Goal: Transaction & Acquisition: Book appointment/travel/reservation

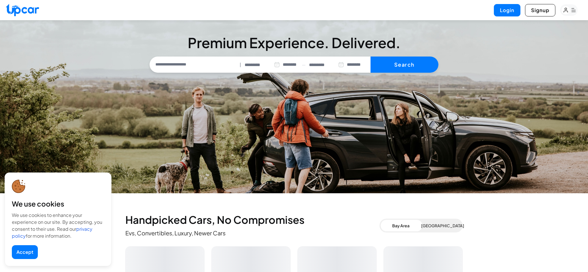
select select "********"
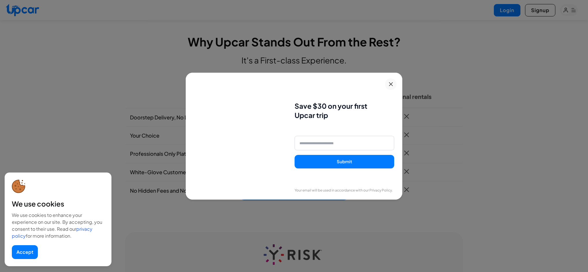
scroll to position [423, 0]
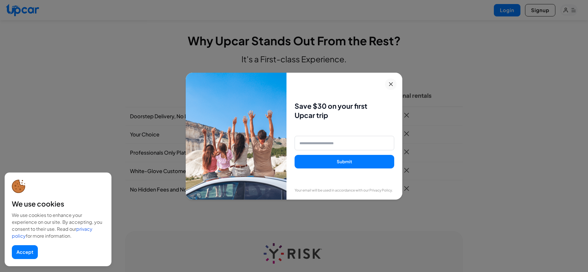
click at [390, 85] on icon at bounding box center [390, 84] width 7 height 7
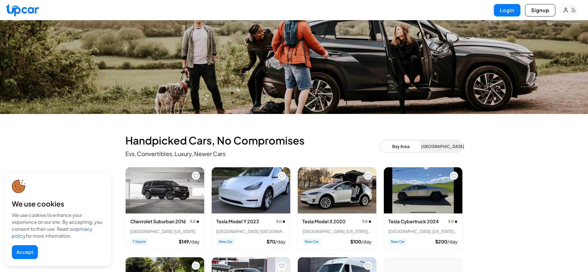
scroll to position [0, 0]
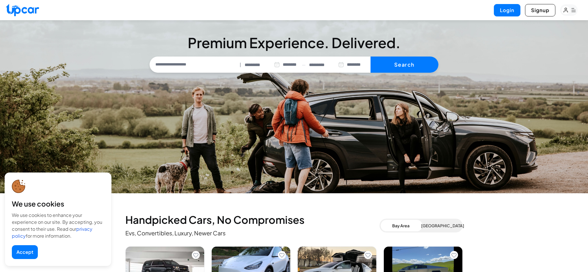
click at [167, 66] on input "text" at bounding box center [194, 65] width 87 height 12
click at [180, 80] on li "Current Location" at bounding box center [181, 78] width 44 height 7
type input "**********"
click at [259, 63] on input "*********" at bounding box center [262, 65] width 35 height 7
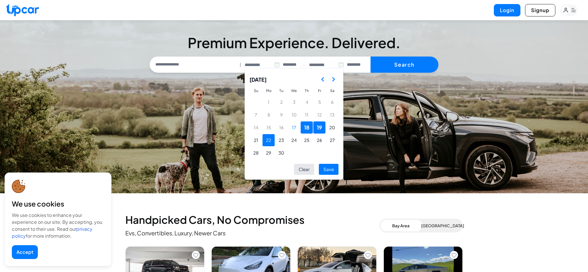
click at [268, 143] on button "22" at bounding box center [268, 140] width 12 height 12
click at [306, 139] on button "25" at bounding box center [307, 140] width 12 height 12
click at [329, 170] on button "Save" at bounding box center [329, 169] width 20 height 11
type input "*********"
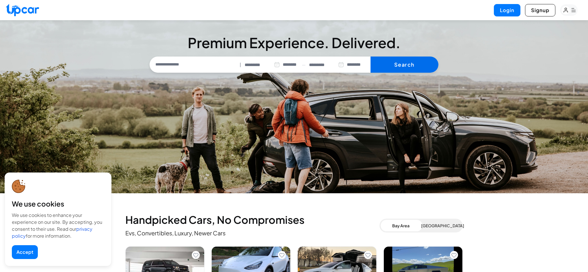
click at [409, 61] on button "Search" at bounding box center [404, 65] width 68 height 16
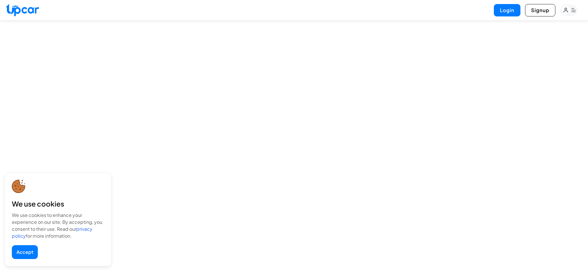
select select "********"
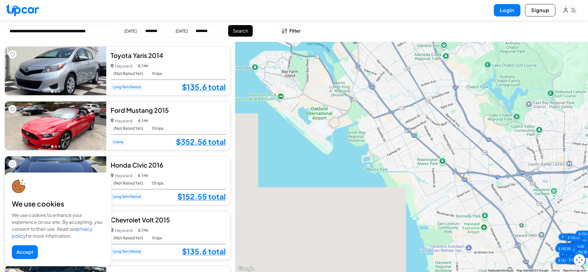
click at [23, 254] on button "Accept" at bounding box center [25, 252] width 26 height 14
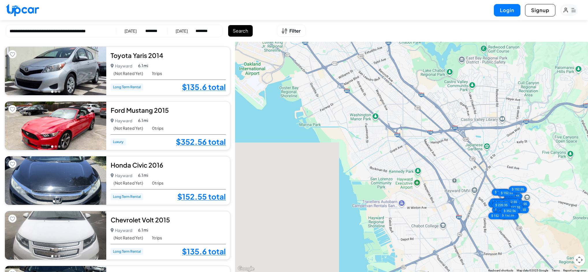
drag, startPoint x: 499, startPoint y: 196, endPoint x: 430, endPoint y: 150, distance: 82.9
click at [430, 150] on div "$ 135.6 $ 352.56 $ 152.55 $ 135.6 $ 152.55 $ 152.55 $ 135.6 $ 149.16 $ 152.55 $…" at bounding box center [411, 157] width 353 height 231
click at [521, 188] on div "$ 152.55" at bounding box center [517, 189] width 25 height 9
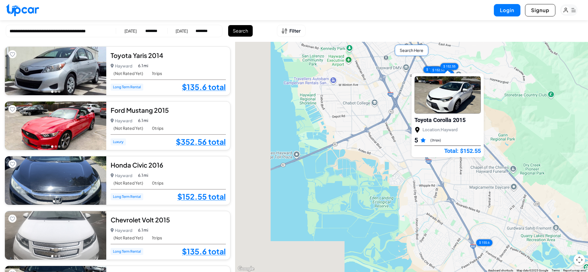
drag, startPoint x: 409, startPoint y: 95, endPoint x: 442, endPoint y: 247, distance: 156.0
click at [442, 247] on div "$ 135.6 $ 352.56 $ 152.55 $ 135.6 $ 152.55 $ 152.55 $ 135.6 $ 149.16 $ 152.55 $…" at bounding box center [411, 157] width 353 height 231
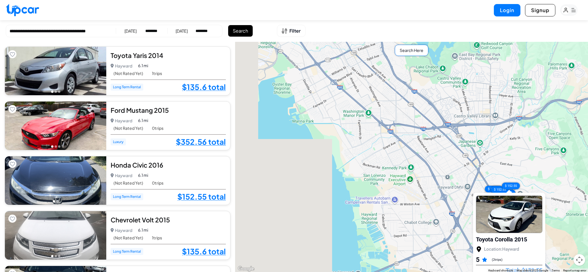
drag, startPoint x: 332, startPoint y: 89, endPoint x: 390, endPoint y: 198, distance: 123.5
click at [390, 203] on div "$ 135.6 $ 352.56 $ 152.55 $ 135.6 $ 152.55 $ 152.55 $ 135.6 $ 149.16 $ 152.55 $…" at bounding box center [411, 157] width 353 height 231
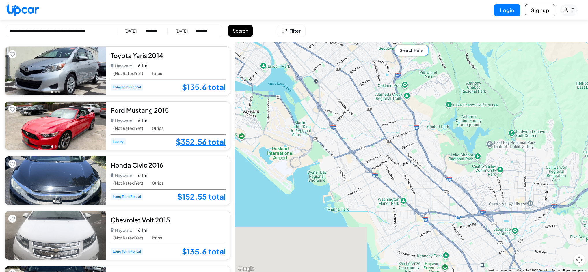
drag, startPoint x: 329, startPoint y: 93, endPoint x: 361, endPoint y: 181, distance: 94.0
click at [361, 181] on div "$ 135.6 $ 352.56 $ 152.55 $ 135.6 $ 152.55 $ 152.55 $ 135.6 $ 149.16 $ 152.55 $…" at bounding box center [411, 157] width 353 height 231
click at [415, 50] on div "Search Here" at bounding box center [411, 50] width 33 height 11
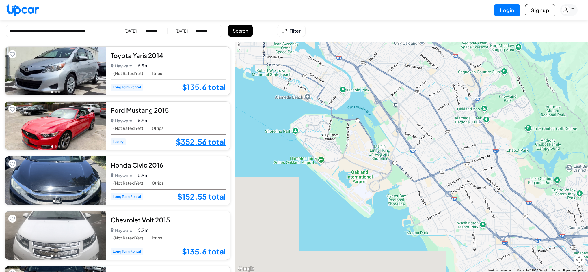
drag, startPoint x: 391, startPoint y: 155, endPoint x: 476, endPoint y: 181, distance: 89.3
click at [476, 181] on div "$ 135.6 $ 352.56 $ 152.55 $ 135.6 $ 152.55 $ 152.55 $ 135.6 $ 149.16 $ 152.55 $…" at bounding box center [411, 157] width 353 height 231
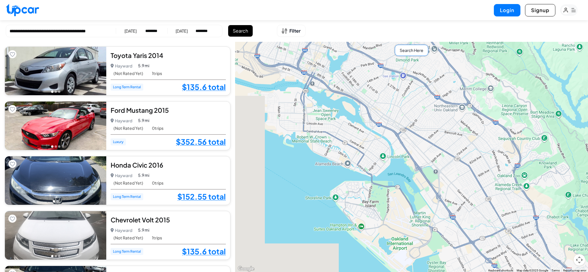
drag, startPoint x: 404, startPoint y: 109, endPoint x: 439, endPoint y: 174, distance: 73.9
click at [439, 174] on div "$ 135.6 $ 352.56 $ 152.55 $ 135.6 $ 152.55 $ 152.55 $ 135.6 $ 149.16 $ 152.55 $…" at bounding box center [411, 157] width 353 height 231
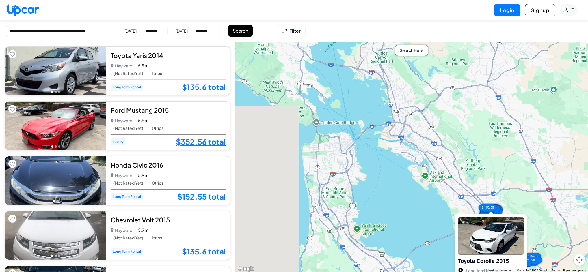
click at [411, 48] on div "Search Here" at bounding box center [411, 50] width 33 height 11
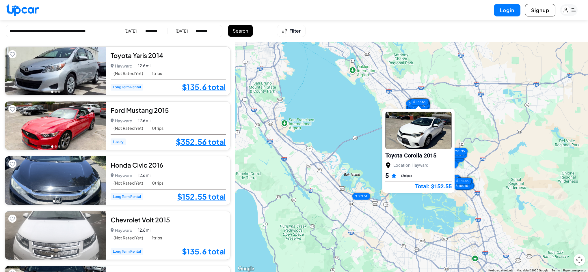
drag, startPoint x: 462, startPoint y: 154, endPoint x: 389, endPoint y: 48, distance: 128.8
click at [389, 48] on div "$ 135.6 $ 352.56 $ 152.55 $ 135.6 $ 152.55 $ 152.55 $ 135.6 $ 149.16 $ 152.55 $…" at bounding box center [411, 157] width 353 height 231
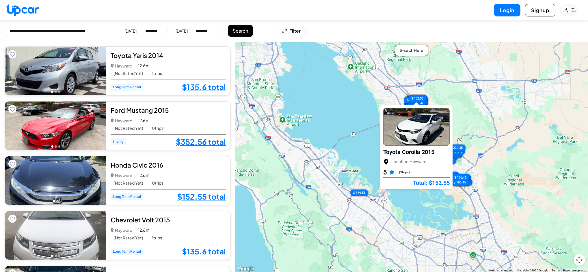
click at [514, 107] on div "$ 135.6 $ 352.56 $ 152.55 $ 135.6 $ 152.55 $ 152.55 $ 135.6 $ 149.16 $ 152.55 $…" at bounding box center [411, 157] width 353 height 231
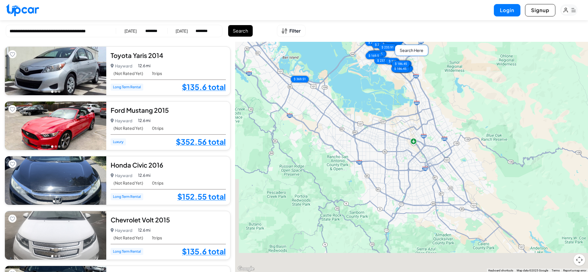
drag, startPoint x: 458, startPoint y: 201, endPoint x: 397, endPoint y: 85, distance: 131.2
click at [398, 85] on div "$ 135.6 $ 352.56 $ 152.55 $ 135.6 $ 152.55 $ 152.55 $ 135.6 $ 149.16 $ 152.55 $…" at bounding box center [411, 157] width 353 height 231
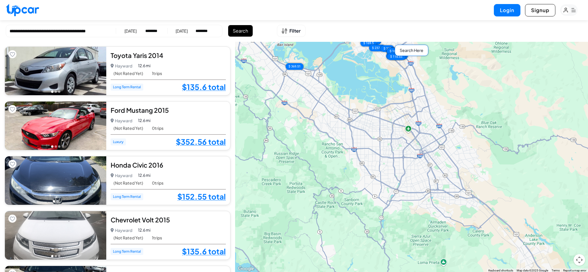
click at [414, 51] on div "Search Here" at bounding box center [411, 50] width 33 height 11
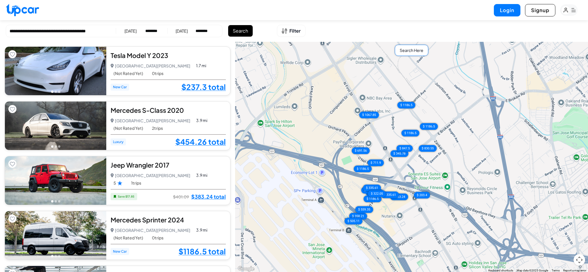
drag, startPoint x: 380, startPoint y: 124, endPoint x: 544, endPoint y: 133, distance: 163.9
click at [551, 130] on div "$ 237.3 $ 454.26 $ 383.24 $ 1186.5 $ 322.05 $ 358.21 $ 505.11 $ 335.61 $ 830.55…" at bounding box center [411, 157] width 353 height 231
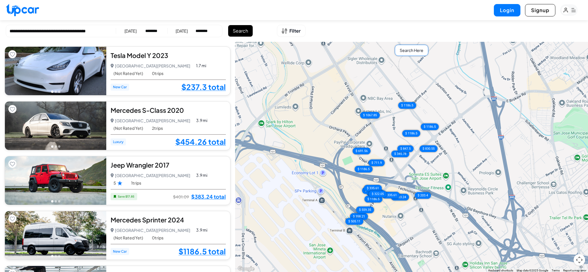
click at [411, 49] on div "Search Here" at bounding box center [411, 50] width 33 height 11
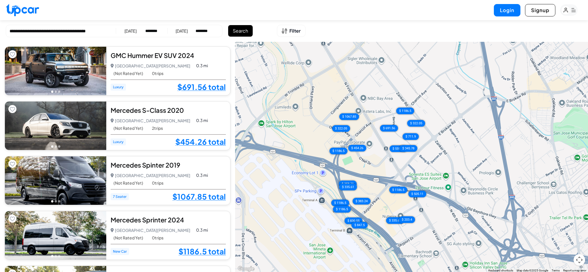
click at [454, 171] on div "$ 691.56 $ 454.26 $ 1067.85 $ 1186.5 $ 322.05 $ 1186.5 $ 1186.5 $ 358.21 $ 322.…" at bounding box center [411, 157] width 353 height 231
click at [402, 149] on div "$ 559.35" at bounding box center [398, 148] width 25 height 9
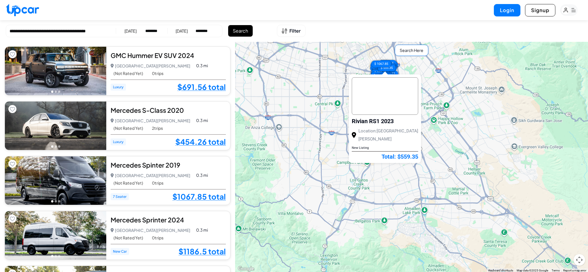
drag, startPoint x: 323, startPoint y: 146, endPoint x: 386, endPoint y: 230, distance: 104.5
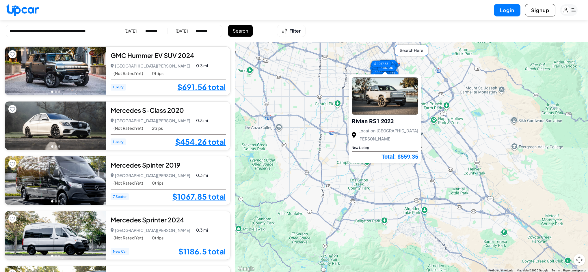
click at [386, 230] on div "$ 691.56 $ 454.26 $ 1067.85 $ 1186.5 $ 322.05 $ 1186.5 $ 1186.5 $ 358.21 $ 322.…" at bounding box center [411, 157] width 353 height 231
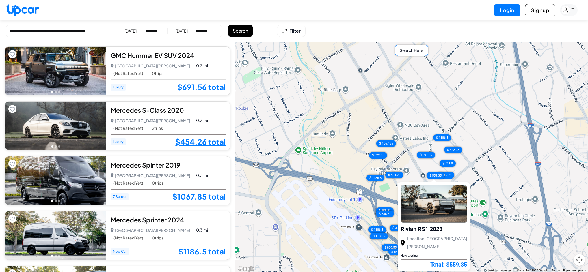
drag, startPoint x: 369, startPoint y: 109, endPoint x: 467, endPoint y: 71, distance: 105.7
click at [467, 71] on div "$ 691.56 $ 454.26 $ 1067.85 $ 1186.5 $ 322.05 $ 1186.5 $ 1186.5 $ 358.21 $ 322.…" at bounding box center [411, 157] width 353 height 231
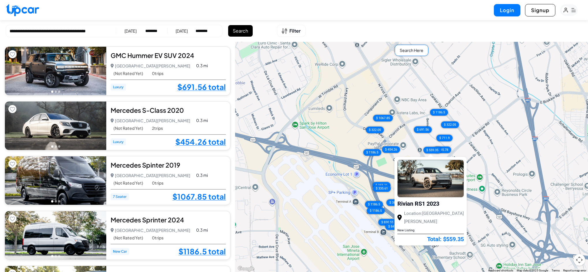
drag, startPoint x: 439, startPoint y: 117, endPoint x: 436, endPoint y: 91, distance: 26.2
click at [436, 91] on div "$ 691.56 $ 454.26 $ 1067.85 $ 1186.5 $ 322.05 $ 1186.5 $ 1186.5 $ 358.21 $ 322.…" at bounding box center [411, 157] width 353 height 231
click at [435, 91] on div "$ 691.56 $ 454.26 $ 1067.85 $ 1186.5 $ 322.05 $ 1186.5 $ 1186.5 $ 358.21 $ 322.…" at bounding box center [411, 157] width 353 height 231
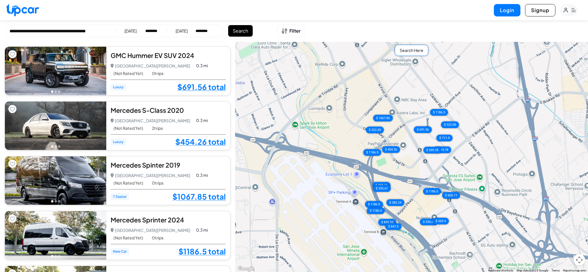
click at [407, 50] on div "Search Here" at bounding box center [411, 50] width 33 height 11
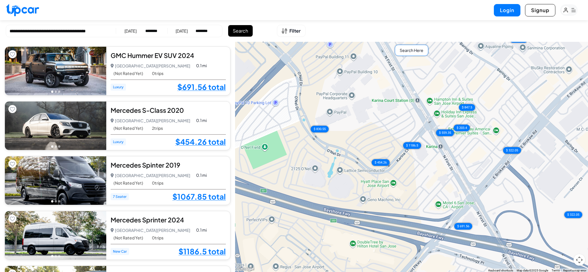
drag, startPoint x: 443, startPoint y: 156, endPoint x: 527, endPoint y: 128, distance: 88.7
click at [527, 128] on div "$ 691.56 $ 454.26 $ 1067.85 $ 1186.5 $ 322.05 $ 1186.5 $ 1186.5 $ 358.21 $ 322.…" at bounding box center [411, 157] width 353 height 231
click at [462, 128] on div "$ 203.4" at bounding box center [461, 127] width 23 height 9
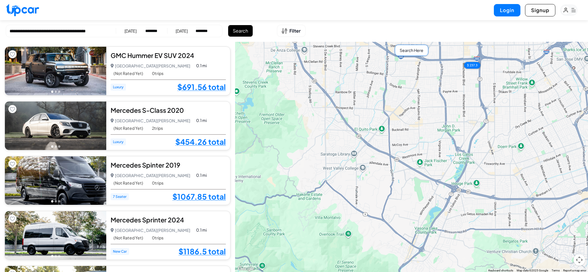
drag, startPoint x: 388, startPoint y: 113, endPoint x: 471, endPoint y: 164, distance: 97.9
click at [472, 164] on div "$ 691.56 $ 454.26 $ 1067.85 $ 1186.5 $ 322.05 $ 1186.5 $ 1186.5 $ 358.21 $ 322.…" at bounding box center [411, 157] width 353 height 231
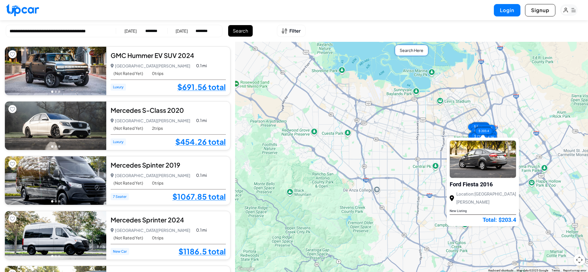
drag, startPoint x: 403, startPoint y: 112, endPoint x: 397, endPoint y: 202, distance: 89.4
click at [398, 202] on div "$ 691.56 $ 454.26 $ 1067.85 $ 1186.5 $ 322.05 $ 1186.5 $ 1186.5 $ 358.21 $ 322.…" at bounding box center [411, 157] width 353 height 231
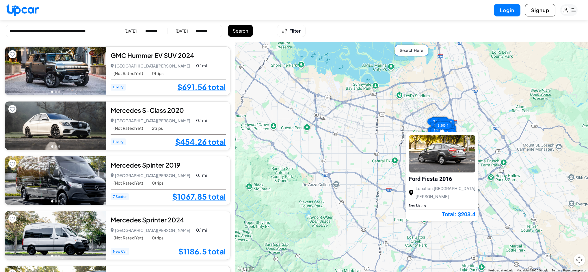
drag, startPoint x: 409, startPoint y: 171, endPoint x: 368, endPoint y: 167, distance: 40.7
click at [368, 167] on div "$ 691.56 $ 454.26 $ 1067.85 $ 1186.5 $ 322.05 $ 1186.5 $ 1186.5 $ 358.21 $ 322.…" at bounding box center [411, 157] width 353 height 231
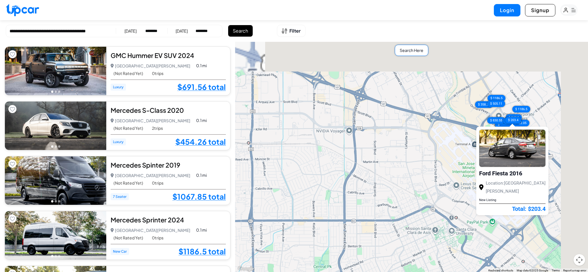
drag, startPoint x: 440, startPoint y: 129, endPoint x: 307, endPoint y: 213, distance: 157.2
click at [307, 213] on div "$ 691.56 $ 454.26 $ 1067.85 $ 1186.5 $ 322.05 $ 1186.5 $ 1186.5 $ 358.21 $ 322.…" at bounding box center [411, 157] width 353 height 231
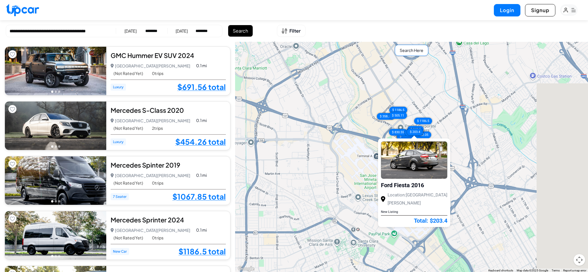
drag, startPoint x: 411, startPoint y: 124, endPoint x: 335, endPoint y: 128, distance: 75.8
click at [335, 128] on div "$ 691.56 $ 454.26 $ 1067.85 $ 1186.5 $ 322.05 $ 1186.5 $ 1186.5 $ 358.21 $ 322.…" at bounding box center [411, 157] width 353 height 231
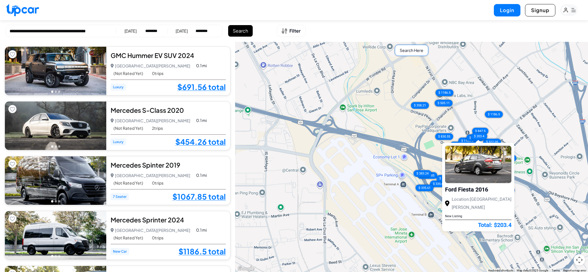
drag, startPoint x: 416, startPoint y: 49, endPoint x: 418, endPoint y: 56, distance: 7.1
click at [416, 49] on div "Search Here" at bounding box center [411, 50] width 33 height 11
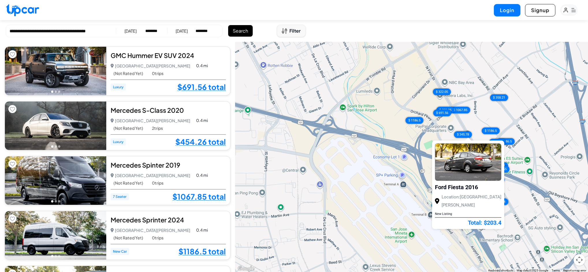
click at [298, 28] on span "Filter" at bounding box center [294, 30] width 11 height 7
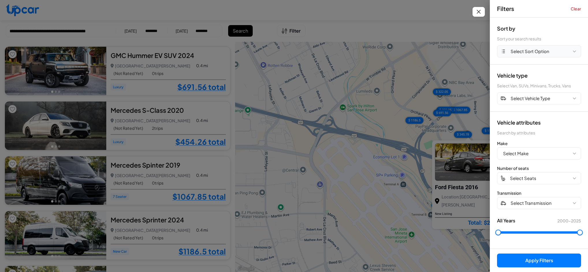
click at [557, 49] on button "Select Sort Option" at bounding box center [539, 51] width 84 height 12
click at [520, 77] on button "PRICE LOW" at bounding box center [538, 75] width 83 height 11
drag, startPoint x: 552, startPoint y: 261, endPoint x: 549, endPoint y: 256, distance: 6.9
click at [552, 261] on button "Apply Filters (1)" at bounding box center [539, 261] width 84 height 14
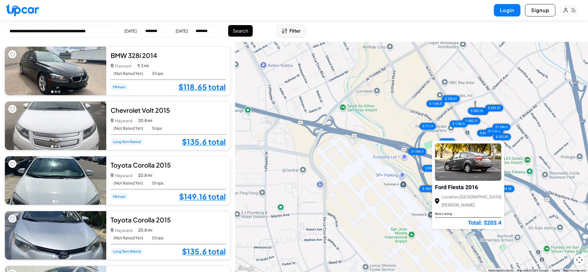
click at [293, 31] on span "Filter" at bounding box center [294, 30] width 11 height 7
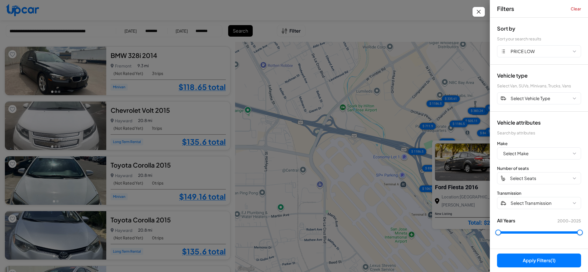
click at [417, 22] on div at bounding box center [294, 136] width 588 height 272
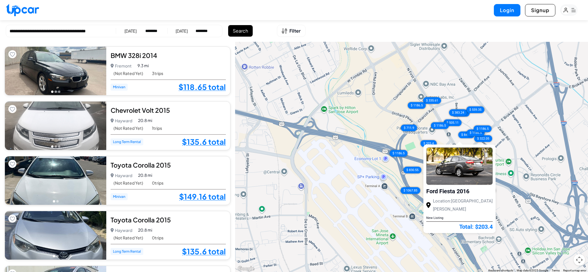
drag, startPoint x: 373, startPoint y: 122, endPoint x: 333, endPoint y: 126, distance: 40.3
click at [333, 126] on div "$ 118.65 $ 135.6 $ 149.16 $ 135.6 $ 135.6 $ 155.6 $ 152.55 $ 152.55 $ 152.55 $ …" at bounding box center [411, 157] width 353 height 231
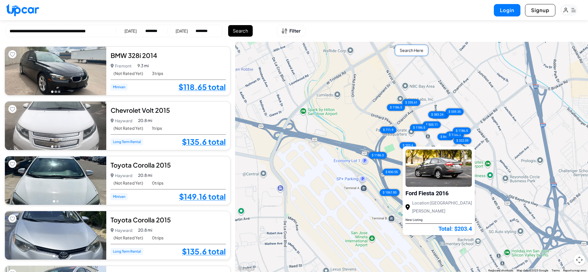
click at [468, 71] on div "$ 118.65 $ 135.6 $ 149.16 $ 135.6 $ 135.6 $ 155.6 $ 152.55 $ 152.55 $ 152.55 $ …" at bounding box center [411, 157] width 353 height 231
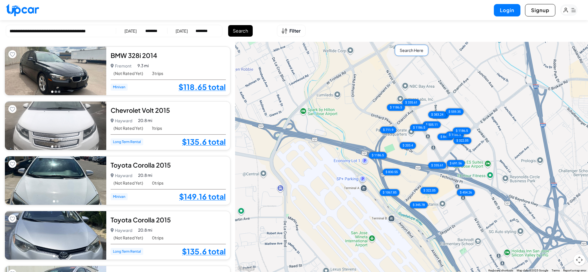
click at [412, 50] on div "Search Here" at bounding box center [411, 50] width 33 height 11
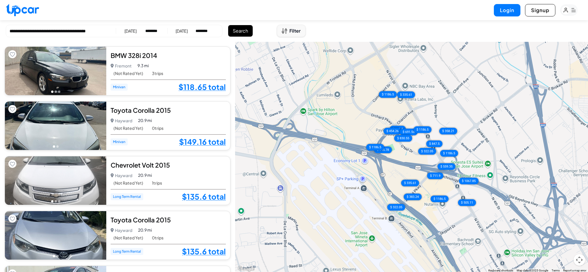
click at [288, 29] on button "Filter" at bounding box center [291, 31] width 29 height 12
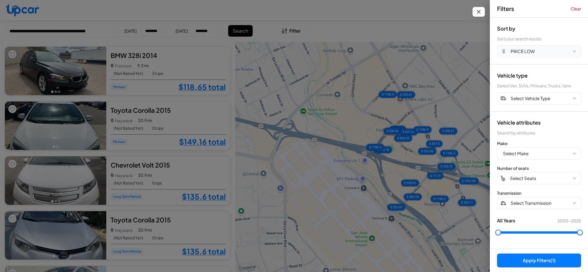
click at [540, 53] on button "PRICE LOW" at bounding box center [539, 51] width 84 height 12
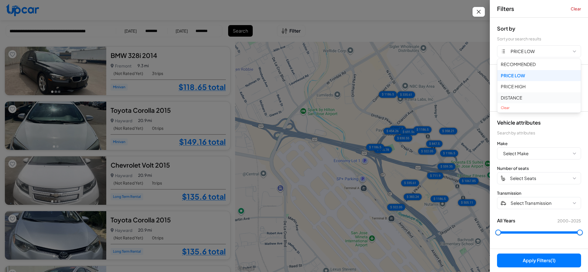
click at [516, 97] on button "DISTANCE" at bounding box center [538, 97] width 83 height 11
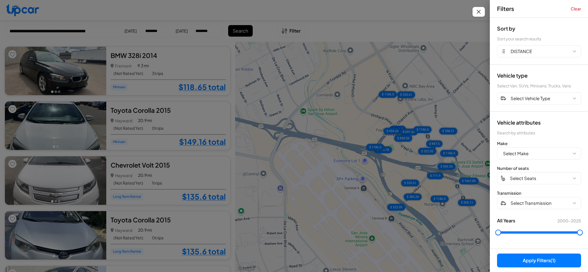
click at [547, 259] on button "Apply Filters (1)" at bounding box center [539, 261] width 84 height 14
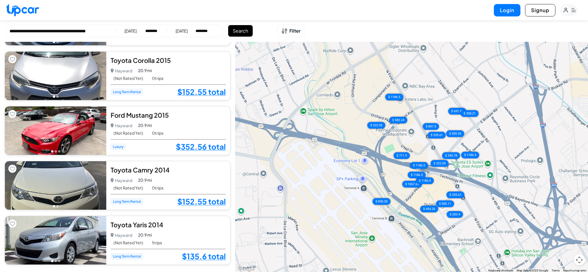
scroll to position [3383, 0]
select select "********"
